Goal: Book appointment/travel/reservation

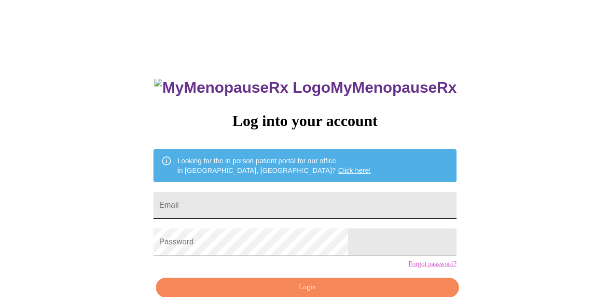
click at [304, 196] on input "Email" at bounding box center [304, 204] width 303 height 27
type input "[EMAIL_ADDRESS][DOMAIN_NAME]"
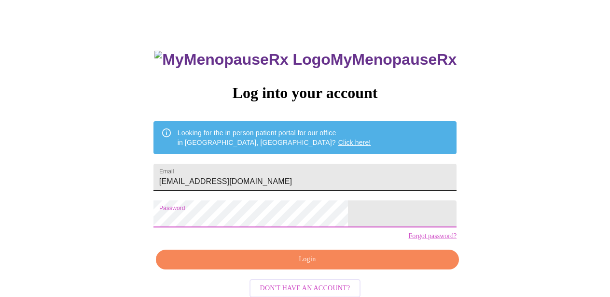
scroll to position [49, 0]
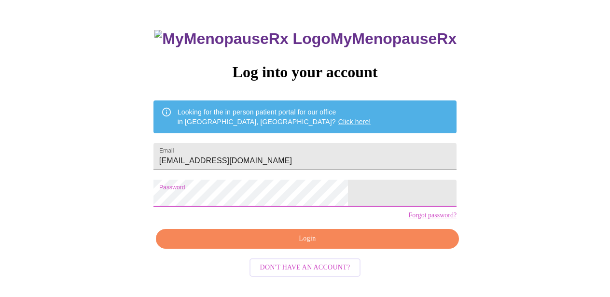
click at [291, 245] on span "Login" at bounding box center [307, 238] width 281 height 12
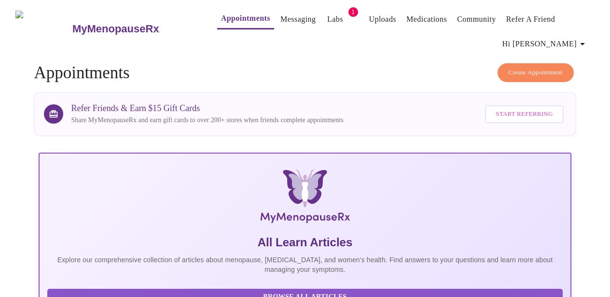
click at [327, 13] on link "Labs" at bounding box center [335, 20] width 16 height 14
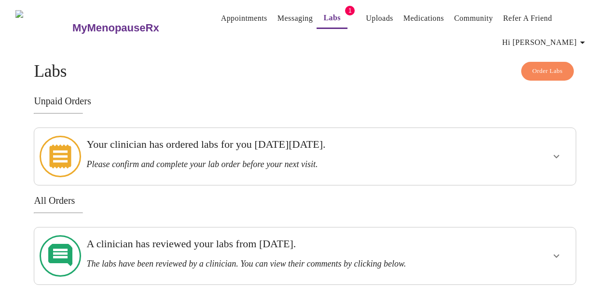
click at [289, 19] on link "Messaging" at bounding box center [294, 19] width 35 height 14
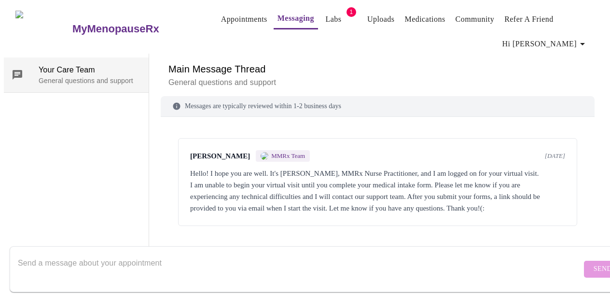
click at [90, 78] on p "General questions and support" at bounding box center [90, 81] width 102 height 10
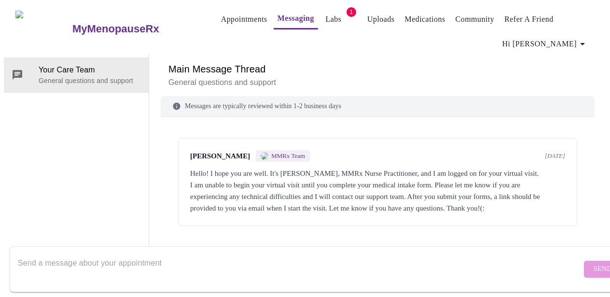
click at [314, 259] on textarea "Send a message about your appointment" at bounding box center [299, 268] width 563 height 31
click at [273, 25] on button "Messaging" at bounding box center [295, 19] width 44 height 21
click at [261, 264] on textarea "Send a message about your appointment" at bounding box center [299, 268] width 563 height 31
click at [221, 14] on link "Appointments" at bounding box center [244, 20] width 46 height 14
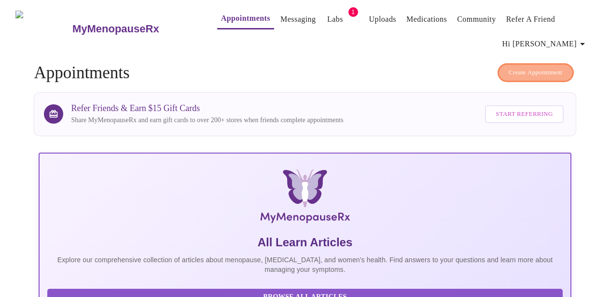
click at [546, 67] on span "Create Appointment" at bounding box center [535, 72] width 54 height 11
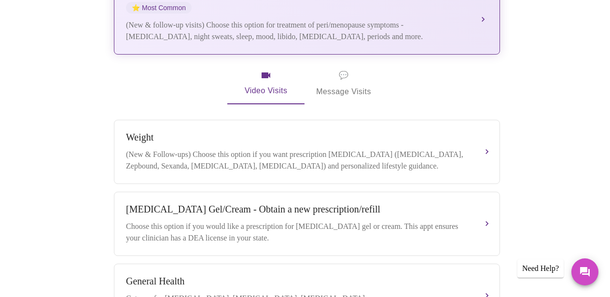
scroll to position [271, 0]
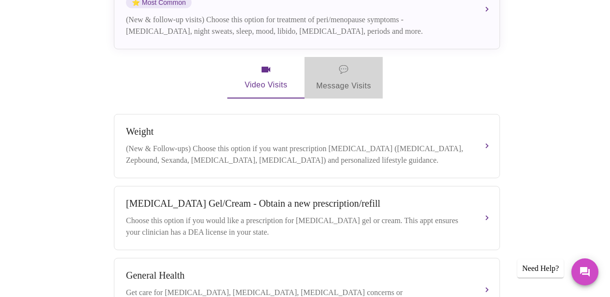
click at [340, 63] on span "💬 Message Visits" at bounding box center [343, 78] width 55 height 30
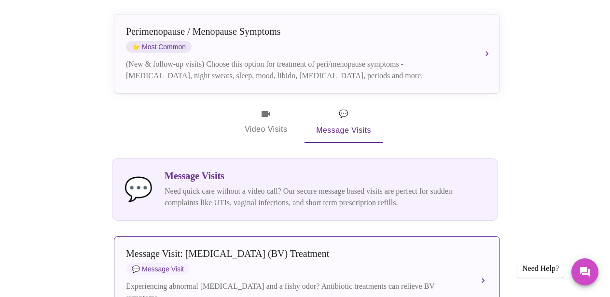
scroll to position [210, 0]
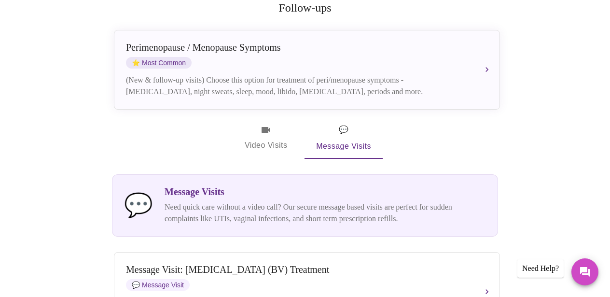
click at [358, 186] on div "Message Visits Need quick care without a video call? Our secure message based v…" at bounding box center [324, 205] width 321 height 38
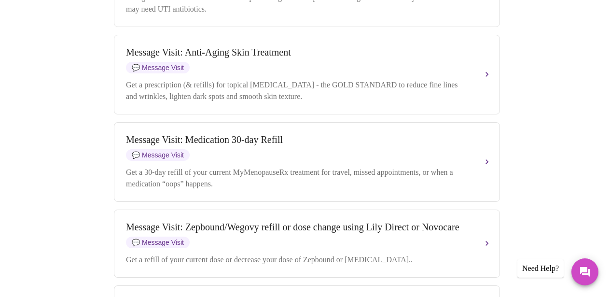
scroll to position [968, 0]
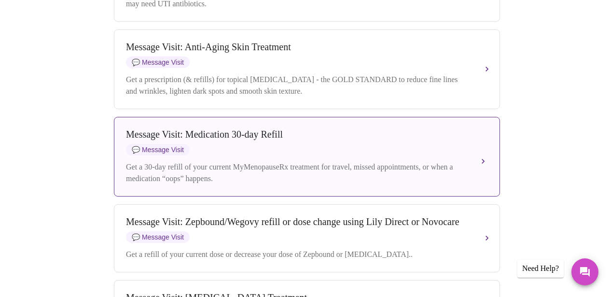
click at [346, 155] on div "Message Visit: Medication 30-day Refill 💬 Message Visit" at bounding box center [297, 142] width 342 height 27
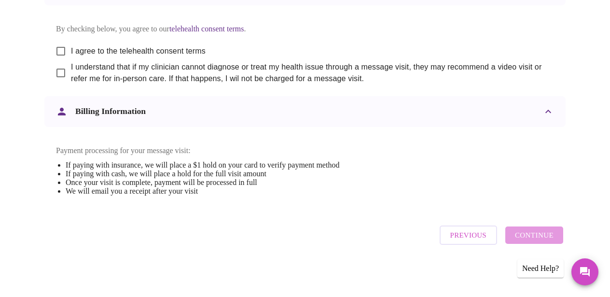
scroll to position [569, 0]
click at [84, 47] on label "I agree to the telehealth consent terms" at bounding box center [128, 51] width 155 height 20
click at [71, 47] on input "I agree to the telehealth consent terms" at bounding box center [61, 51] width 20 height 20
checkbox input "true"
click at [85, 65] on span "I understand that if my clinician cannot diagnose or treat my health issue thro…" at bounding box center [308, 72] width 475 height 23
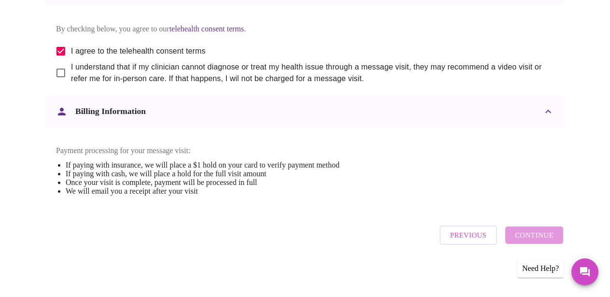
click at [71, 65] on input "I understand that if my clinician cannot diagnose or treat my health issue thro…" at bounding box center [61, 73] width 20 height 20
checkbox input "true"
